Goal: Transaction & Acquisition: Purchase product/service

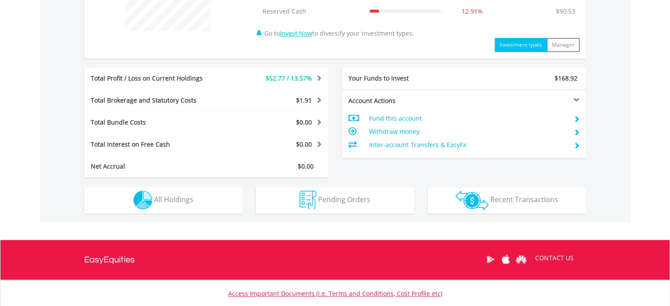
scroll to position [396, 0]
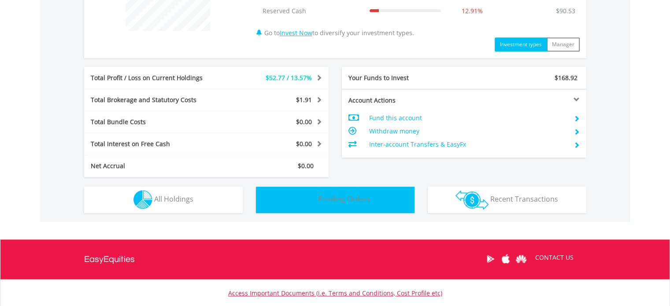
click at [338, 192] on button "Pending Orders Pending Orders" at bounding box center [335, 200] width 159 height 26
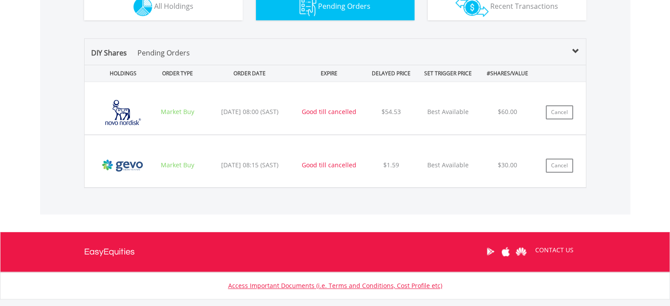
scroll to position [587, 0]
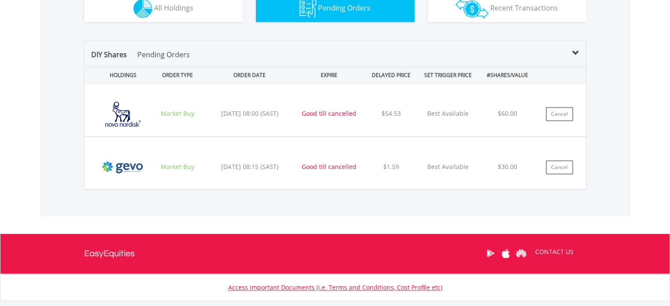
click at [171, 59] on div "DIY Shares Pending Orders" at bounding box center [335, 57] width 501 height 17
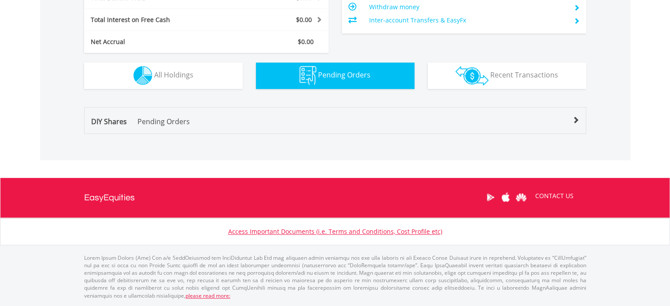
scroll to position [518, 0]
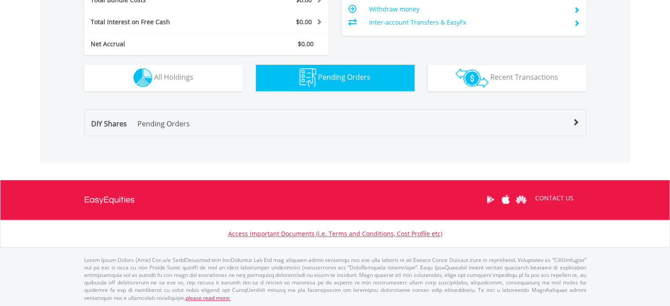
click at [117, 123] on span "DIY Shares" at bounding box center [109, 124] width 36 height 10
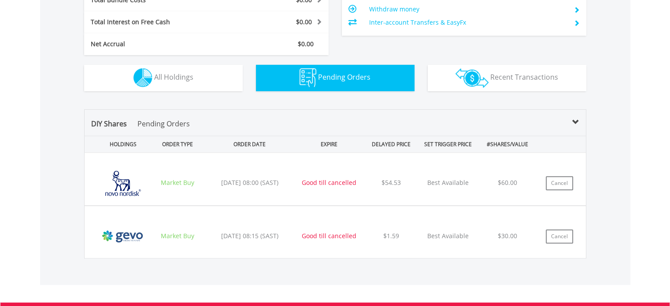
scroll to position [587, 0]
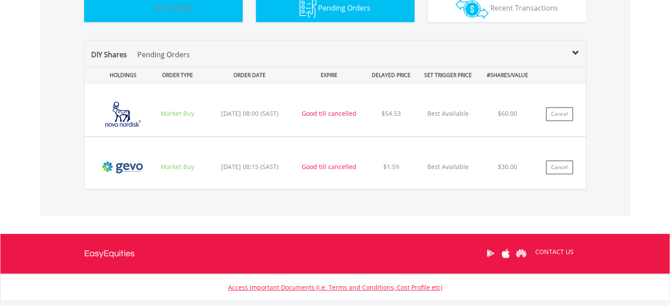
click at [153, 18] on button "Holdings All Holdings" at bounding box center [163, 9] width 159 height 26
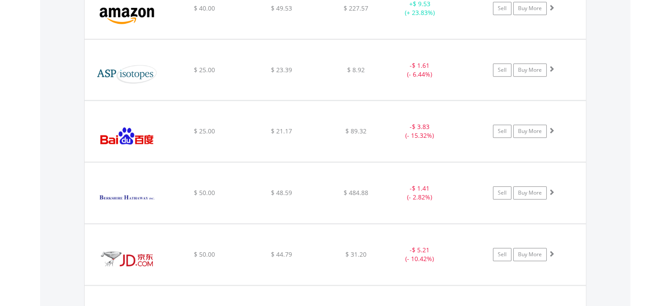
scroll to position [888, 0]
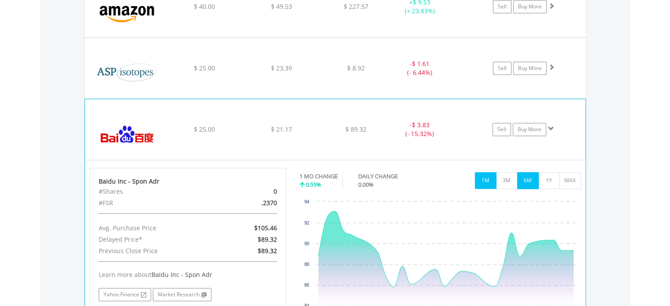
click at [534, 185] on button "6M" at bounding box center [528, 180] width 22 height 17
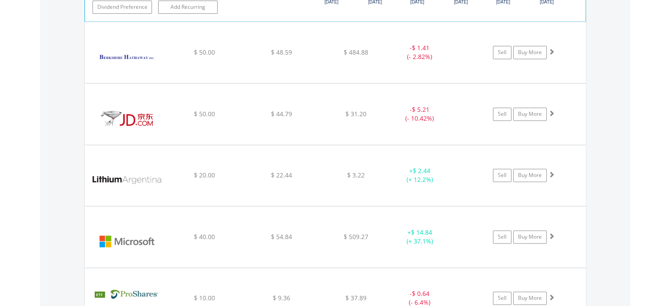
scroll to position [1208, 0]
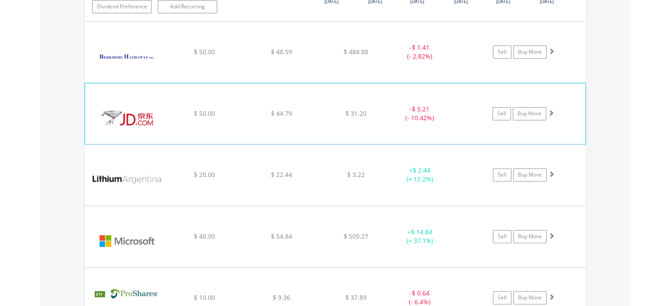
click at [553, 111] on span at bounding box center [551, 113] width 6 height 6
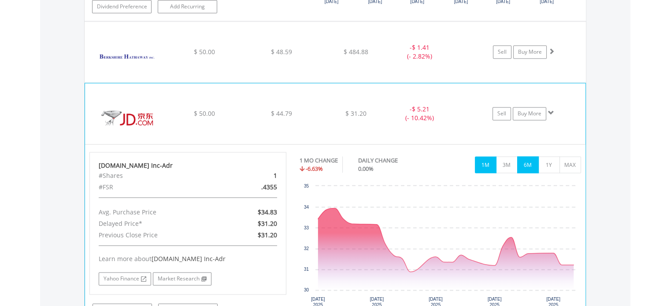
click at [532, 164] on button "6M" at bounding box center [528, 164] width 22 height 17
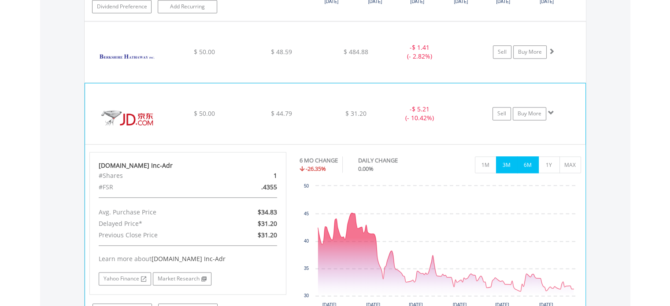
click at [509, 169] on button "3M" at bounding box center [507, 164] width 22 height 17
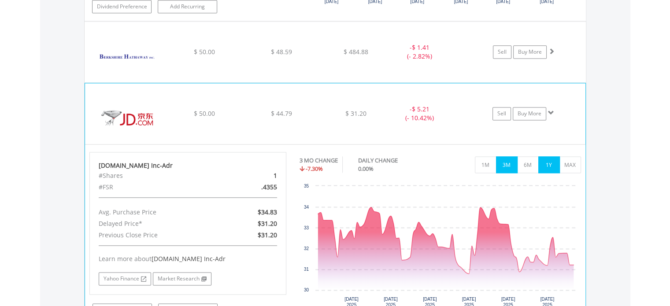
click at [545, 160] on button "1Y" at bounding box center [549, 164] width 22 height 17
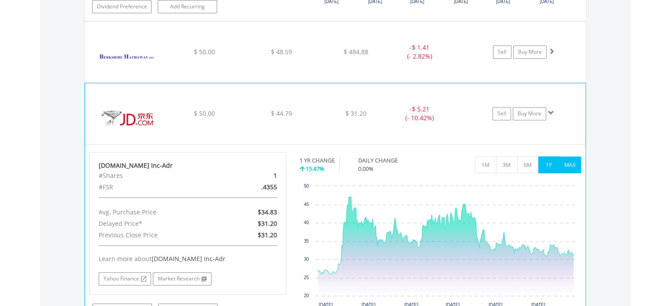
click at [571, 158] on button "MAX" at bounding box center [571, 164] width 22 height 17
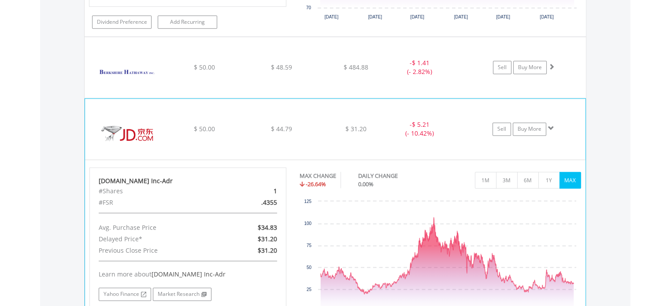
scroll to position [1192, 0]
click at [553, 126] on span at bounding box center [551, 129] width 6 height 6
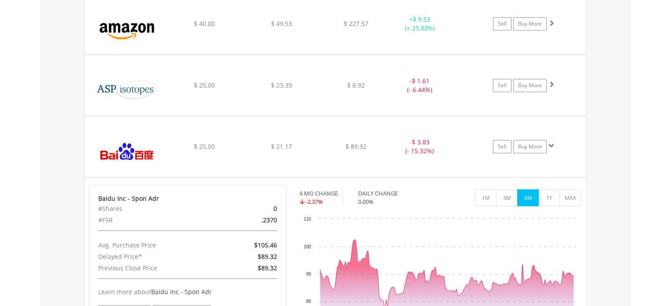
scroll to position [867, 0]
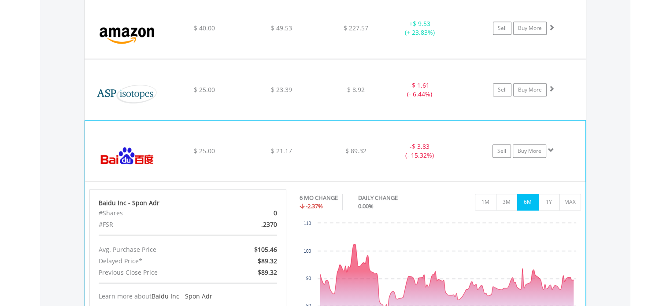
click at [552, 148] on span at bounding box center [551, 150] width 6 height 6
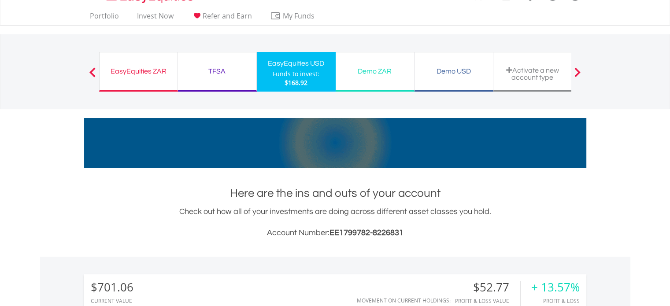
scroll to position [0, 0]
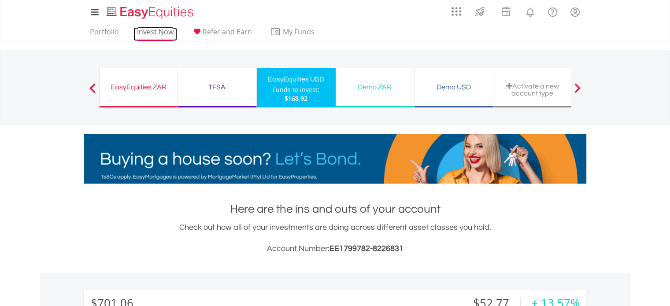
click at [144, 33] on link "Invest Now" at bounding box center [156, 34] width 44 height 14
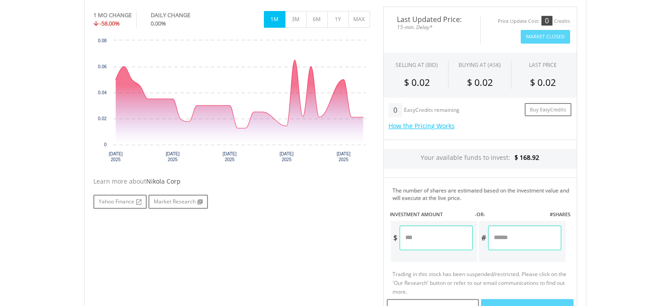
scroll to position [277, 0]
click at [435, 236] on input "number" at bounding box center [436, 238] width 73 height 25
type input "*****"
type input "***"
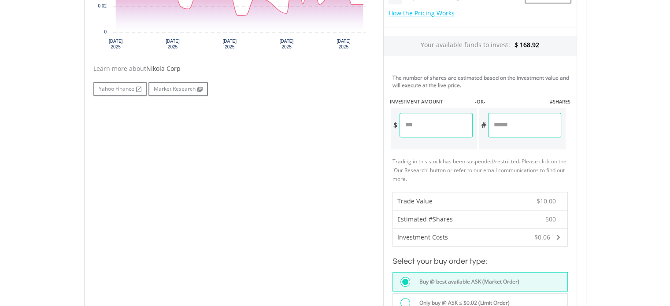
scroll to position [474, 0]
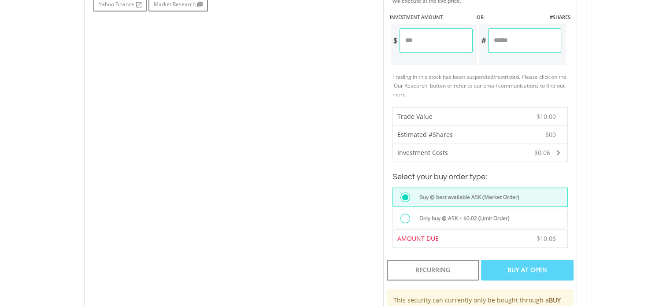
click at [528, 271] on div "Buy At Open" at bounding box center [527, 270] width 92 height 20
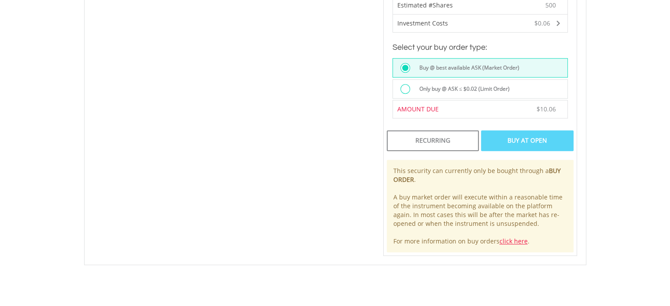
scroll to position [540, 0]
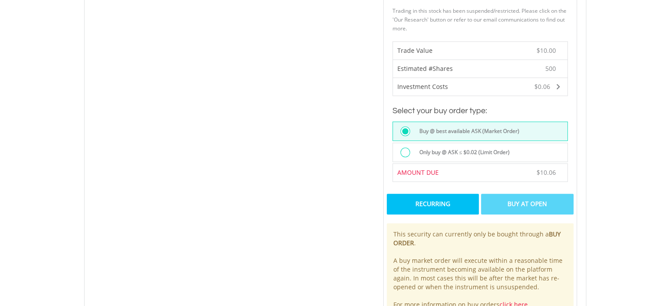
click at [464, 206] on div "Recurring" at bounding box center [433, 204] width 92 height 20
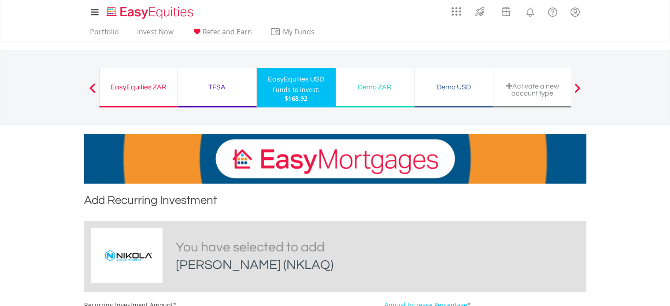
click at [258, 82] on div "EasyEquities USD Funds to invest: $168.92" at bounding box center [296, 88] width 79 height 40
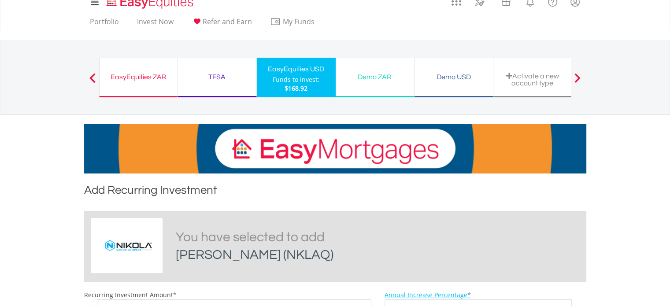
scroll to position [9, 0]
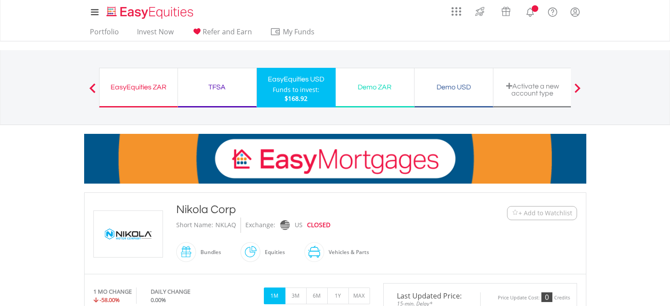
scroll to position [540, 0]
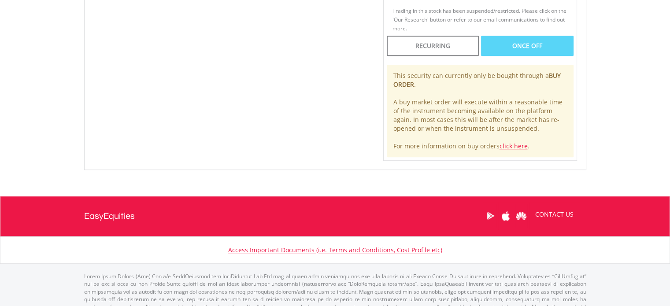
click at [548, 47] on div "Once Off" at bounding box center [527, 46] width 92 height 20
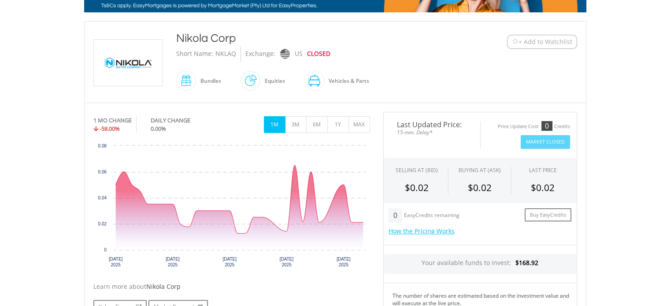
scroll to position [0, 0]
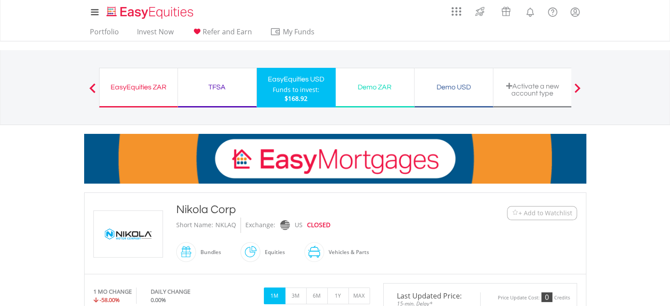
click at [285, 74] on div "EasyEquities USD" at bounding box center [296, 79] width 68 height 12
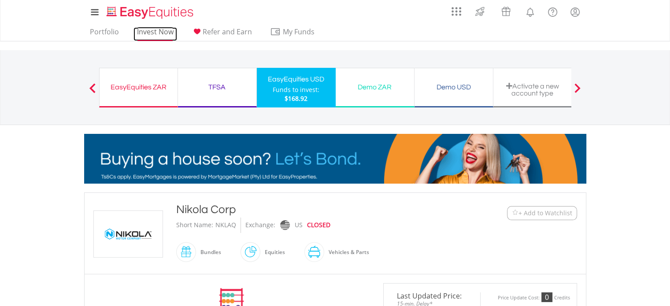
click at [148, 35] on link "Invest Now" at bounding box center [156, 34] width 44 height 14
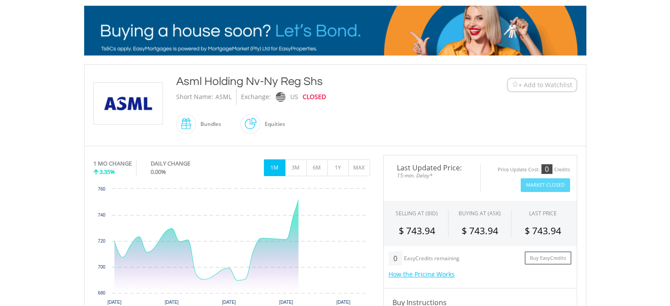
scroll to position [128, 0]
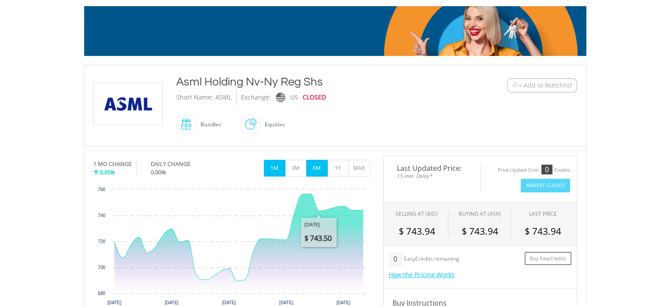
click at [318, 169] on button "6M" at bounding box center [317, 168] width 22 height 17
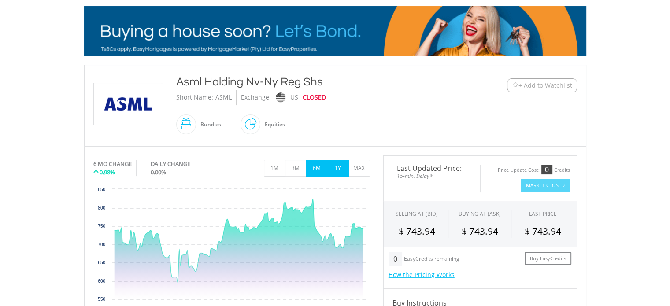
click at [338, 166] on button "1Y" at bounding box center [338, 168] width 22 height 17
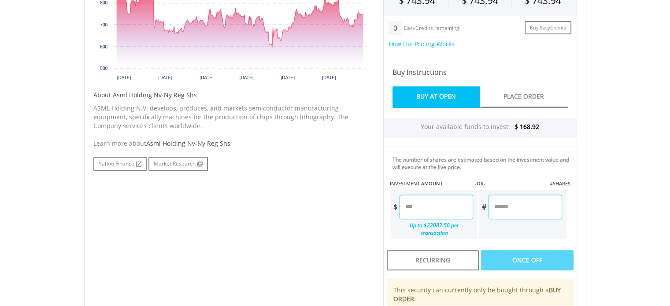
scroll to position [361, 0]
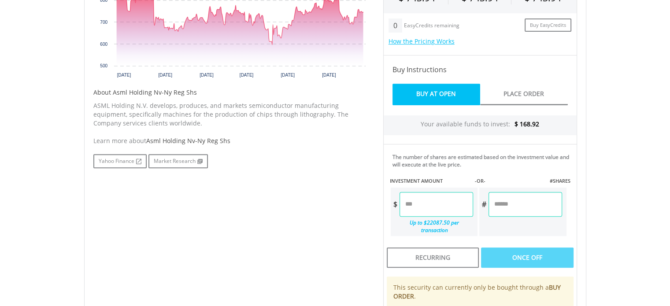
click at [460, 211] on input "number" at bounding box center [437, 204] width 74 height 25
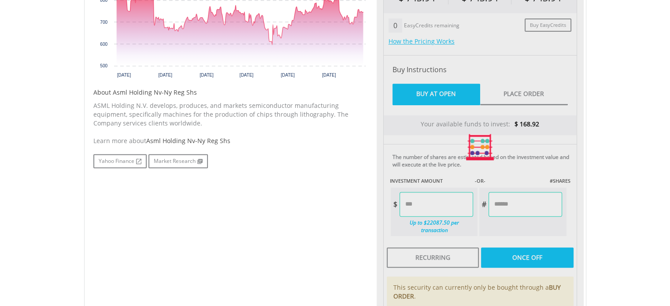
click at [272, 229] on div "No chart available. 1 YR CHANGE -21.16% DAILY CHANGE 0.00% 1M 3M 6M 1Y MAX Char…" at bounding box center [335, 147] width 497 height 451
type input "*****"
type input "******"
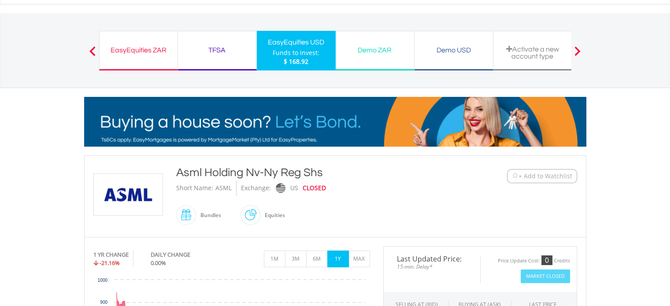
scroll to position [0, 0]
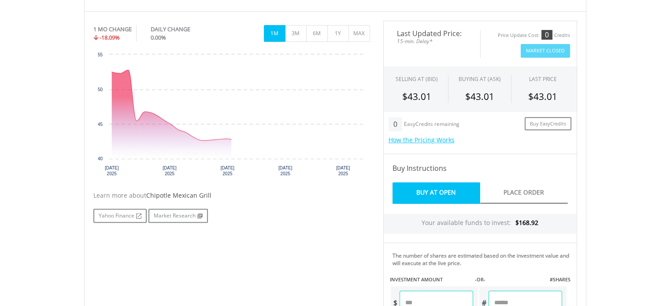
scroll to position [263, 0]
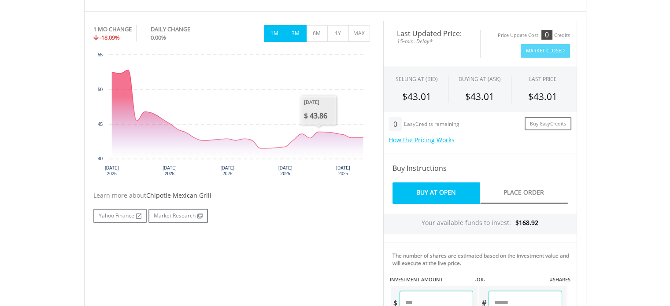
click at [298, 30] on button "3M" at bounding box center [296, 33] width 22 height 17
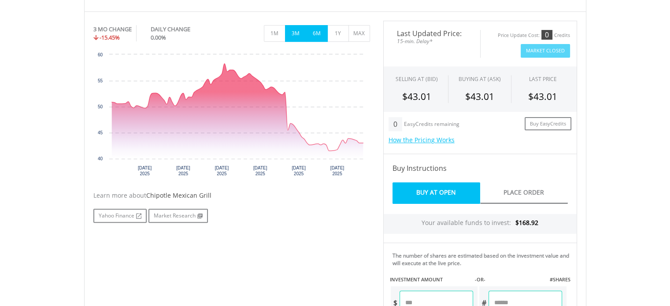
click at [321, 29] on button "6M" at bounding box center [317, 33] width 22 height 17
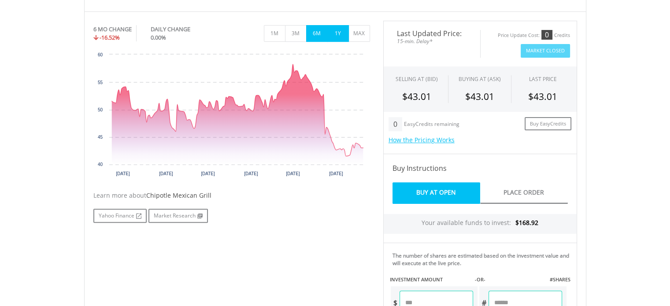
click at [331, 29] on button "1Y" at bounding box center [338, 33] width 22 height 17
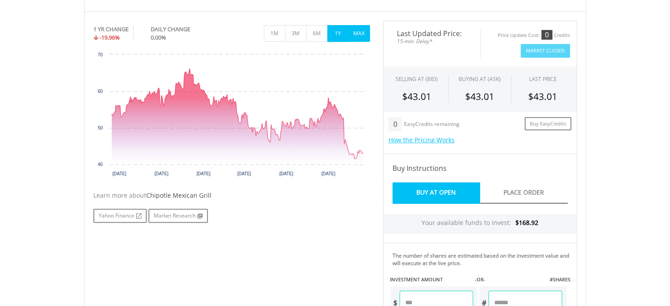
click at [355, 31] on button "MAX" at bounding box center [360, 33] width 22 height 17
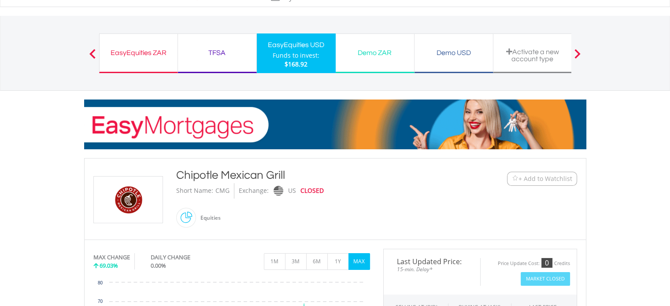
scroll to position [0, 0]
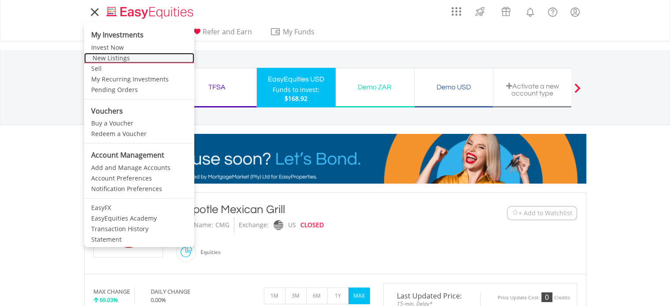
click at [100, 59] on link "New Listings" at bounding box center [139, 58] width 110 height 11
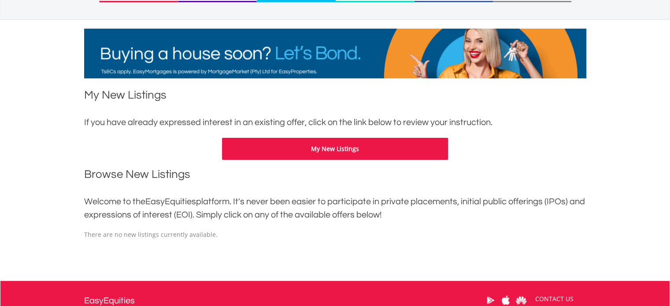
scroll to position [108, 0]
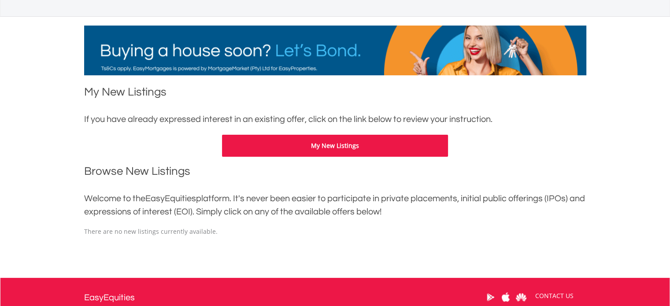
click at [330, 146] on button "My New Listings" at bounding box center [335, 146] width 226 height 22
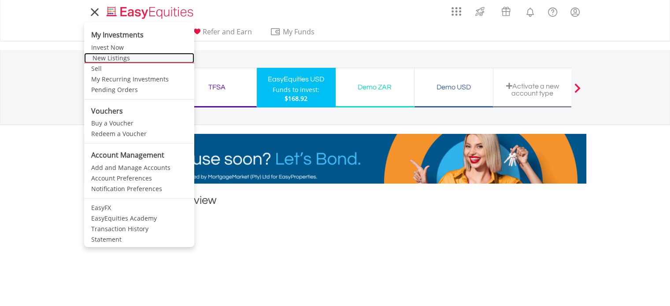
click at [104, 56] on link "New Listings" at bounding box center [139, 58] width 110 height 11
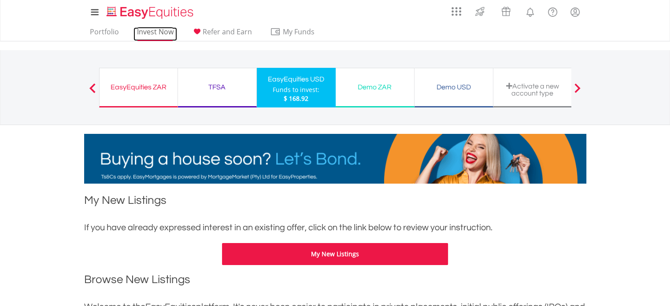
click at [152, 28] on link "Invest Now" at bounding box center [156, 34] width 44 height 14
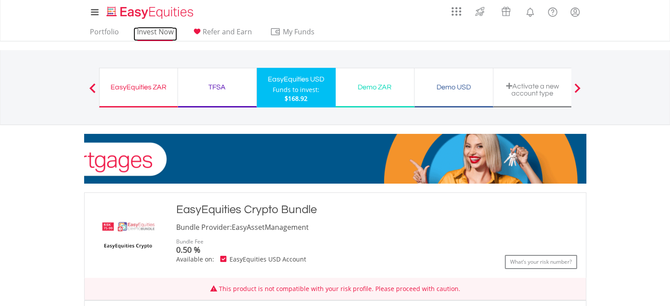
click at [158, 31] on link "Invest Now" at bounding box center [156, 34] width 44 height 14
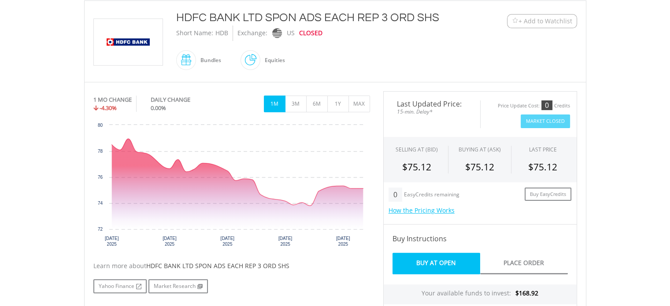
scroll to position [192, 0]
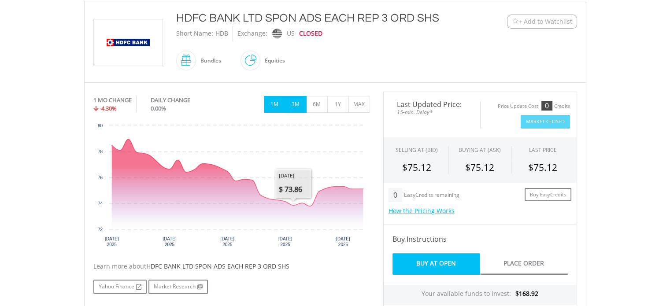
click at [299, 105] on button "3M" at bounding box center [296, 104] width 22 height 17
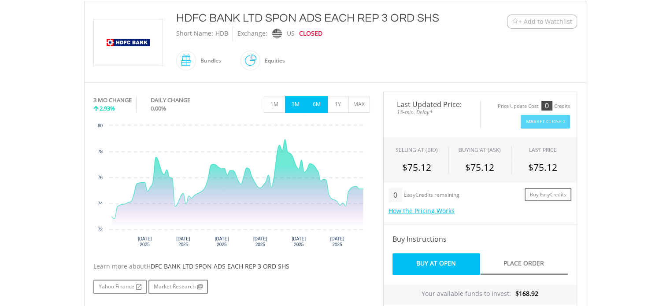
click at [314, 104] on button "6M" at bounding box center [317, 104] width 22 height 17
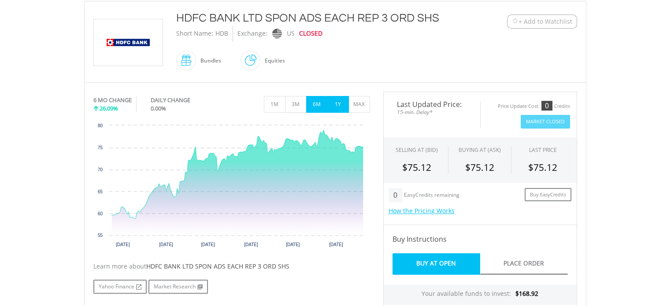
click at [333, 102] on button "1Y" at bounding box center [338, 104] width 22 height 17
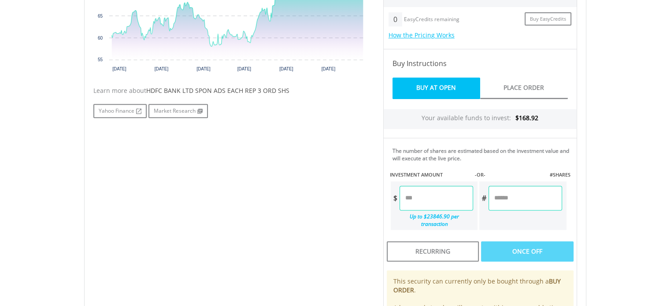
scroll to position [368, 0]
click at [431, 195] on input "number" at bounding box center [437, 198] width 74 height 25
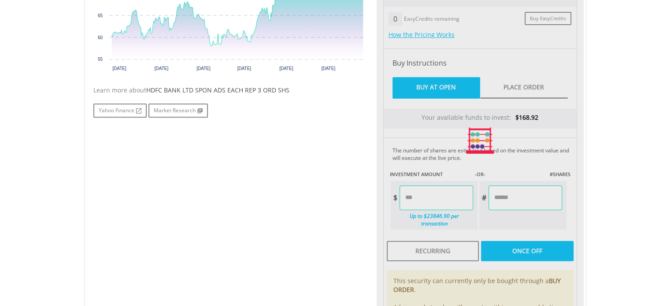
click at [297, 197] on div "No chart available. 1 YR CHANGE 24.27% DAILY CHANGE 0.00% 1M 3M 6M 1Y MAX Chart…" at bounding box center [335, 140] width 497 height 451
type input "*****"
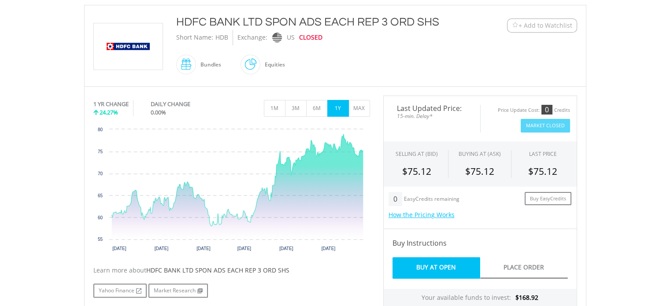
scroll to position [190, 0]
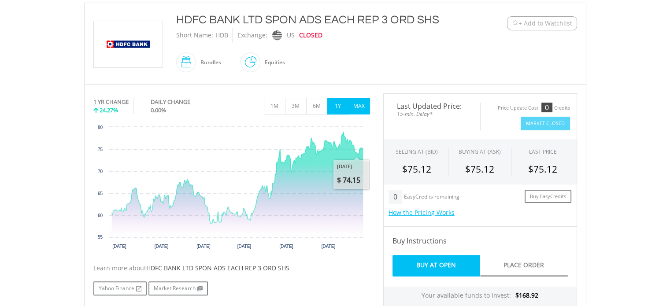
click at [353, 108] on button "MAX" at bounding box center [360, 106] width 22 height 17
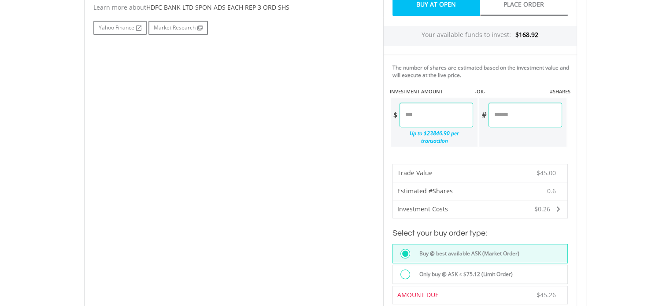
scroll to position [450, 0]
drag, startPoint x: 426, startPoint y: 118, endPoint x: 394, endPoint y: 115, distance: 32.7
click at [394, 115] on div "$ *****" at bounding box center [432, 115] width 83 height 25
click at [366, 185] on div "No chart available. MAX CHANGE 49.93% DAILY CHANGE 0.00% 1M 3M 6M 1Y MAX Chart …" at bounding box center [335, 137] width 497 height 609
type input "*****"
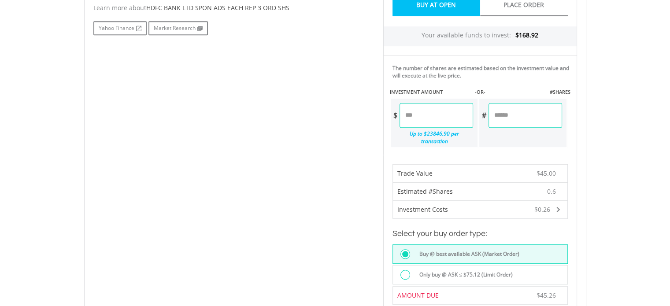
type input "******"
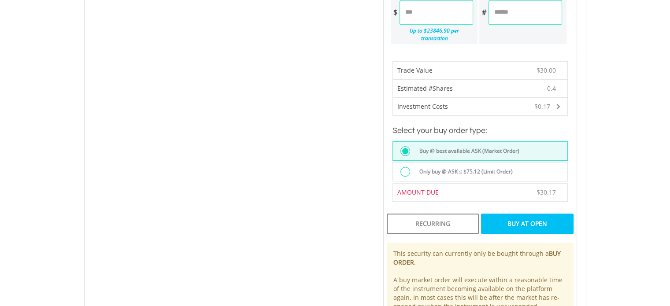
scroll to position [555, 0]
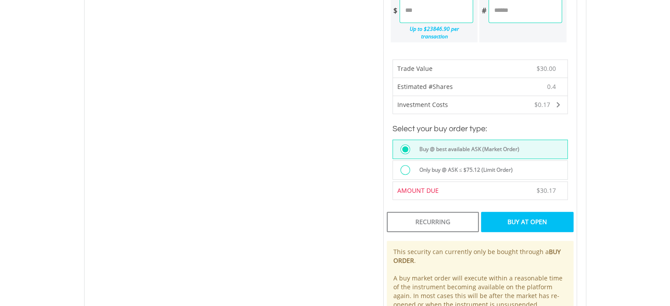
click at [552, 215] on div "Buy At Open" at bounding box center [527, 222] width 92 height 20
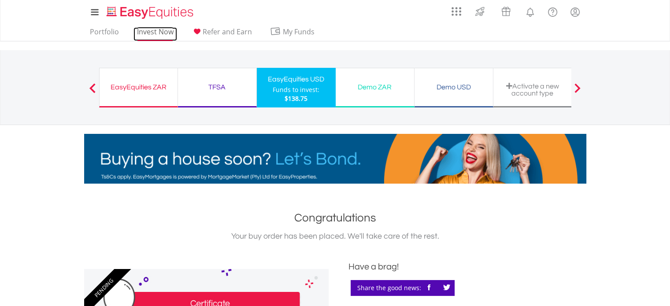
click at [153, 30] on link "Invest Now" at bounding box center [156, 34] width 44 height 14
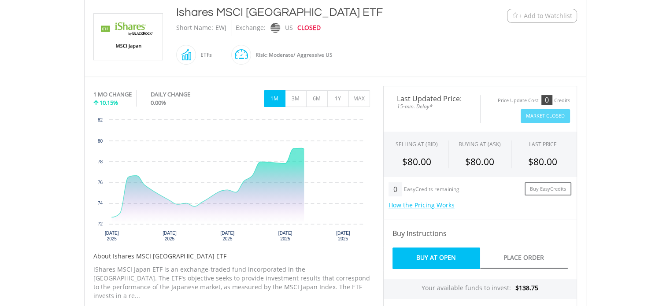
scroll to position [197, 0]
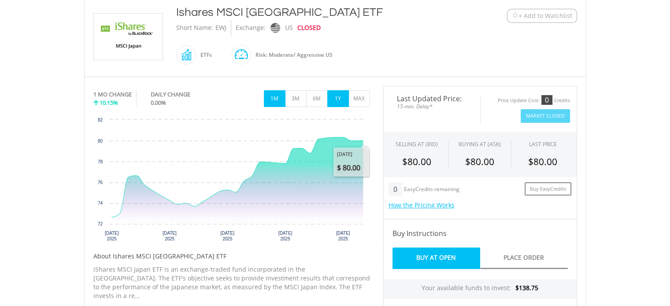
click at [344, 103] on button "1Y" at bounding box center [338, 98] width 22 height 17
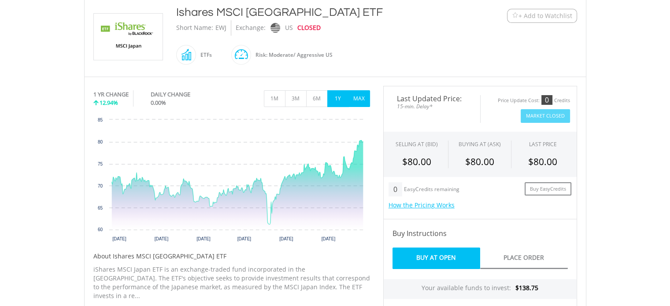
click at [359, 93] on button "MAX" at bounding box center [360, 98] width 22 height 17
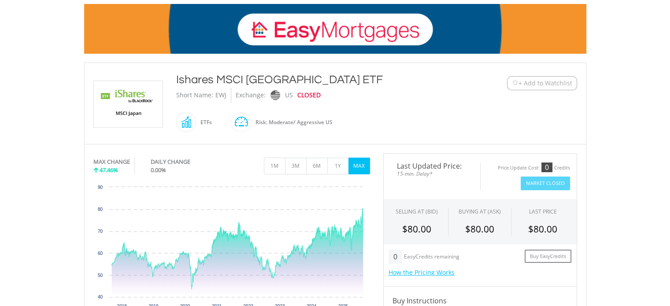
scroll to position [0, 0]
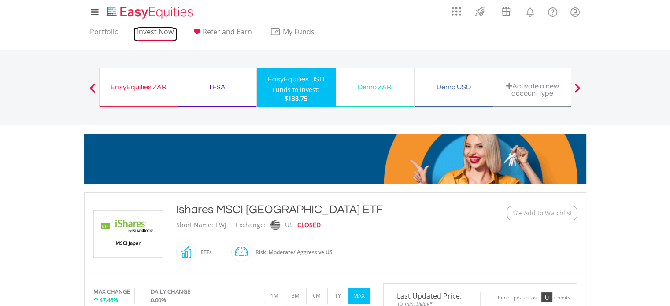
click at [156, 33] on link "Invest Now" at bounding box center [156, 34] width 44 height 14
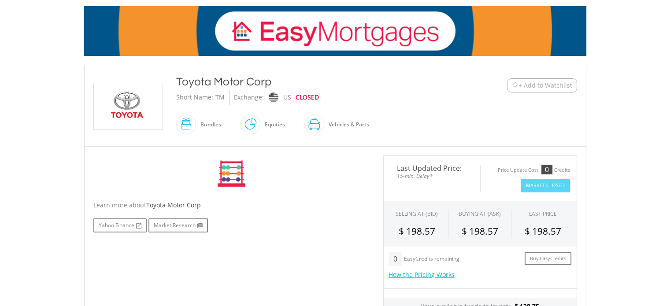
scroll to position [157, 0]
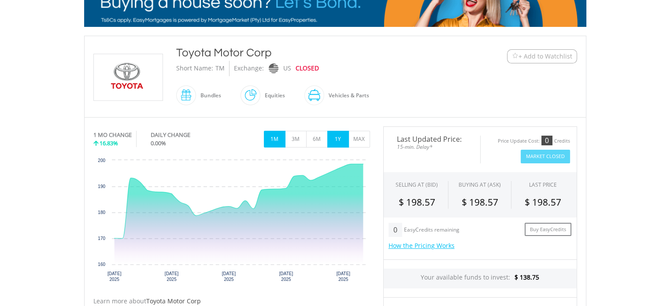
click at [343, 143] on button "1Y" at bounding box center [338, 139] width 22 height 17
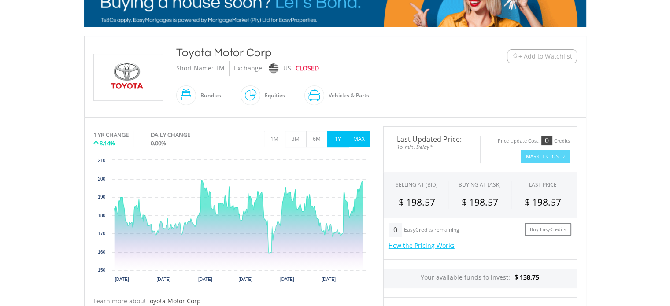
click at [364, 141] on button "MAX" at bounding box center [360, 139] width 22 height 17
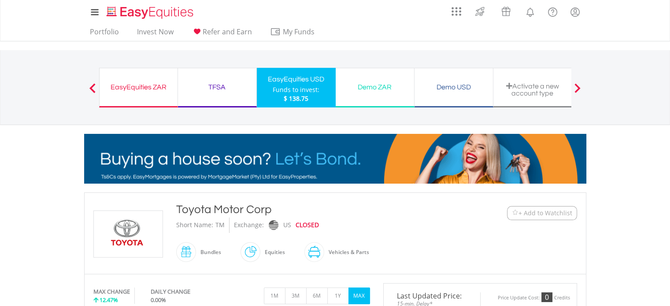
scroll to position [0, 0]
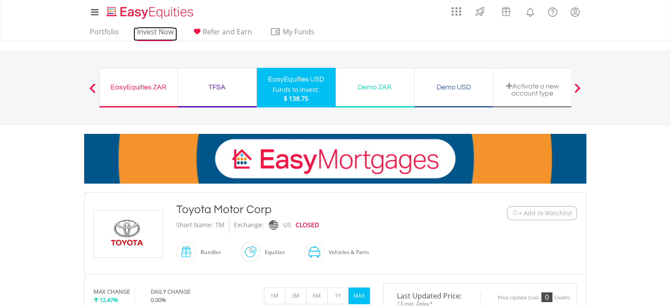
click at [143, 32] on link "Invest Now" at bounding box center [156, 34] width 44 height 14
